Goal: Task Accomplishment & Management: Manage account settings

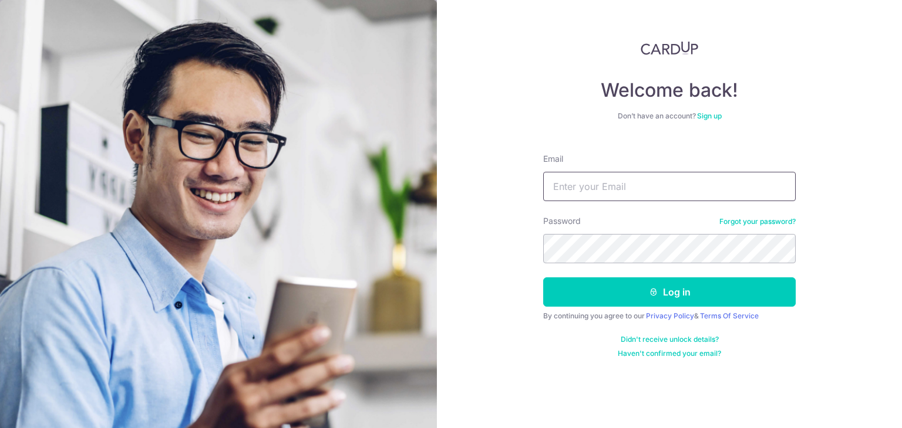
click at [571, 190] on input "Email" at bounding box center [669, 186] width 252 height 29
type input "HABAGLOBE@GMAIL.COM"
click at [543, 278] on button "Log in" at bounding box center [669, 292] width 252 height 29
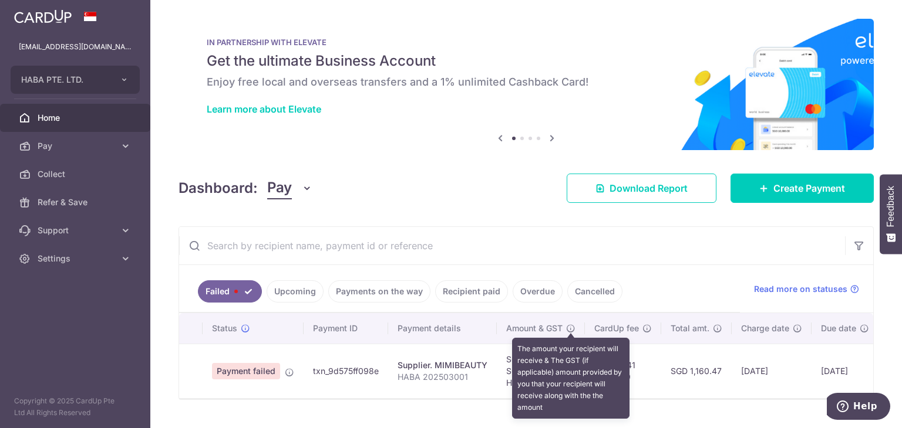
scroll to position [32, 0]
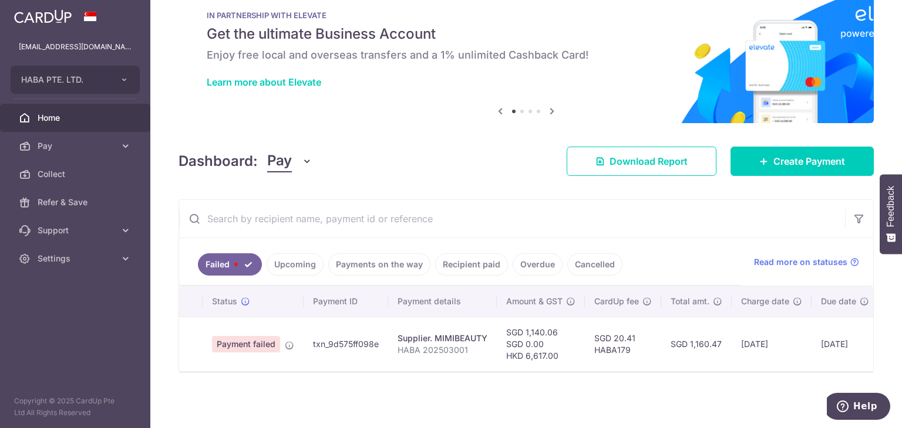
click at [363, 264] on link "Payments on the way" at bounding box center [379, 265] width 102 height 22
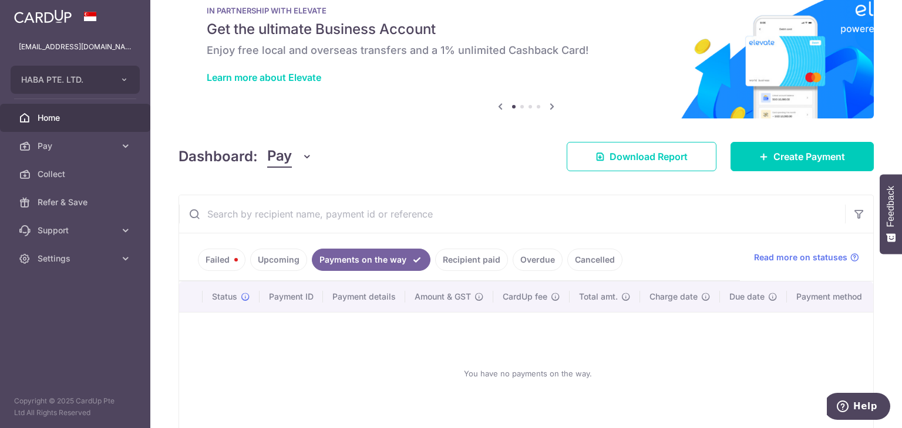
click at [479, 258] on link "Recipient paid" at bounding box center [471, 260] width 73 height 22
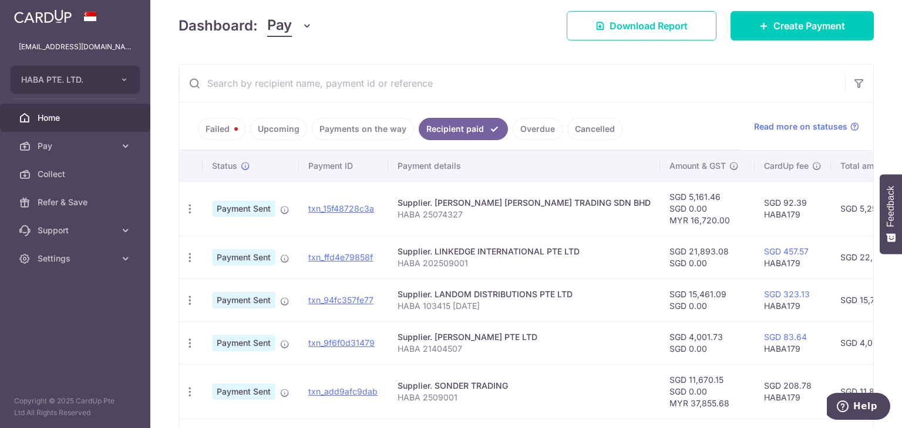
scroll to position [183, 0]
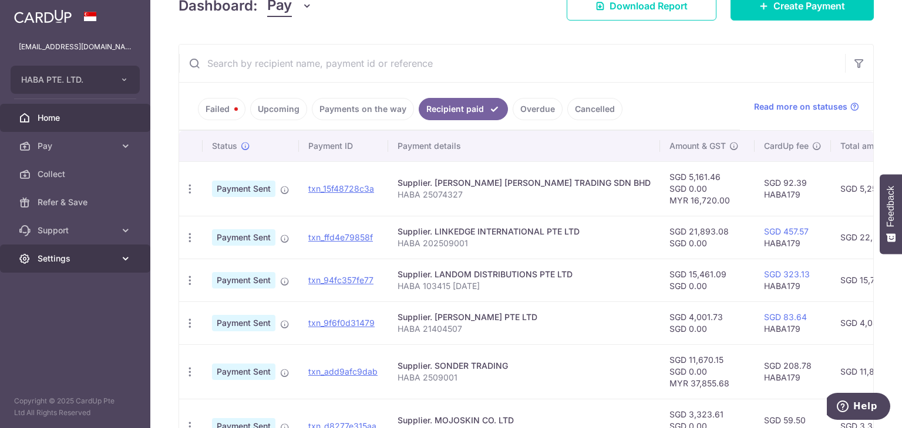
click at [70, 258] on span "Settings" at bounding box center [76, 259] width 77 height 12
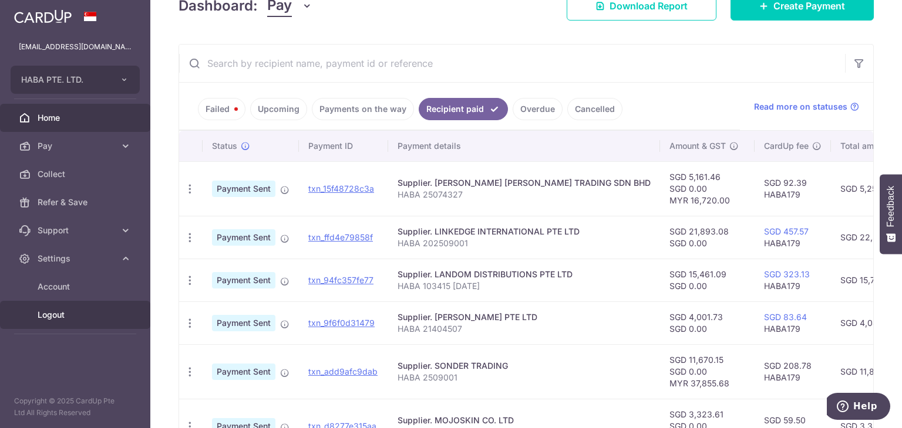
click at [47, 316] on span "Logout" at bounding box center [76, 315] width 77 height 12
